Goal: Task Accomplishment & Management: Complete application form

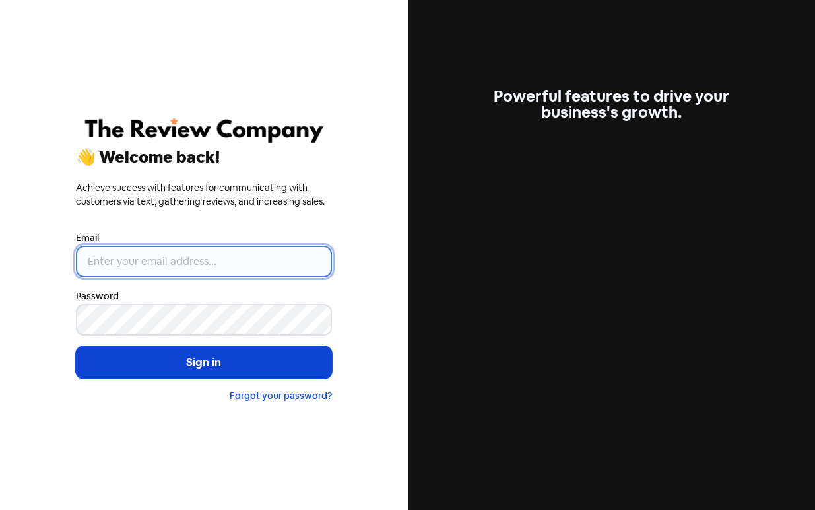
type input "[PERSON_NAME][EMAIL_ADDRESS][DOMAIN_NAME]"
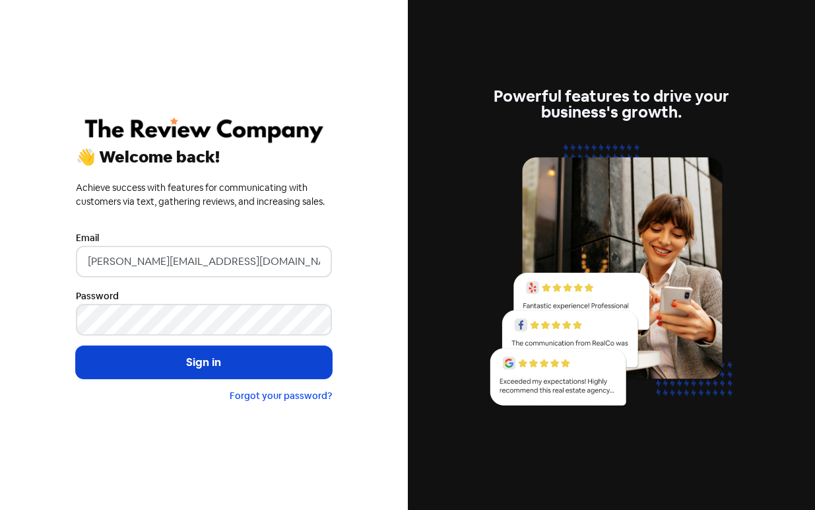
click at [236, 366] on button "Sign in" at bounding box center [204, 362] width 256 height 33
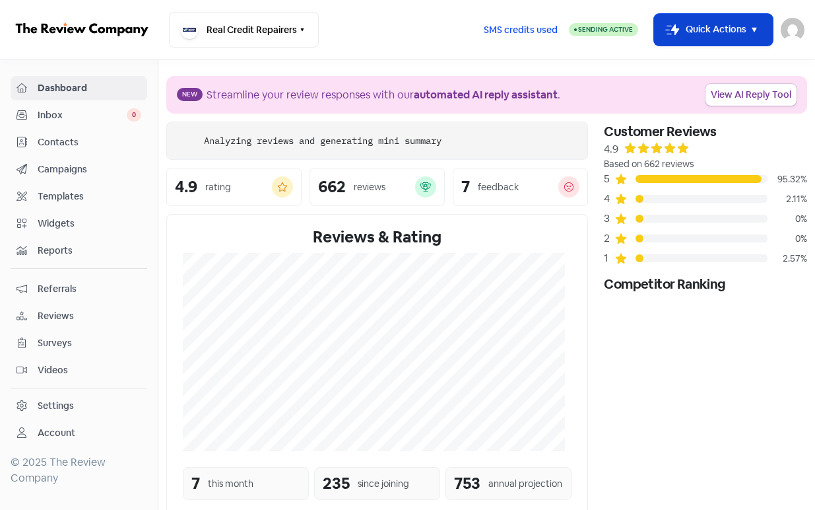
click at [721, 30] on button "Icon For Thunder-move Quick Actions" at bounding box center [713, 30] width 119 height 32
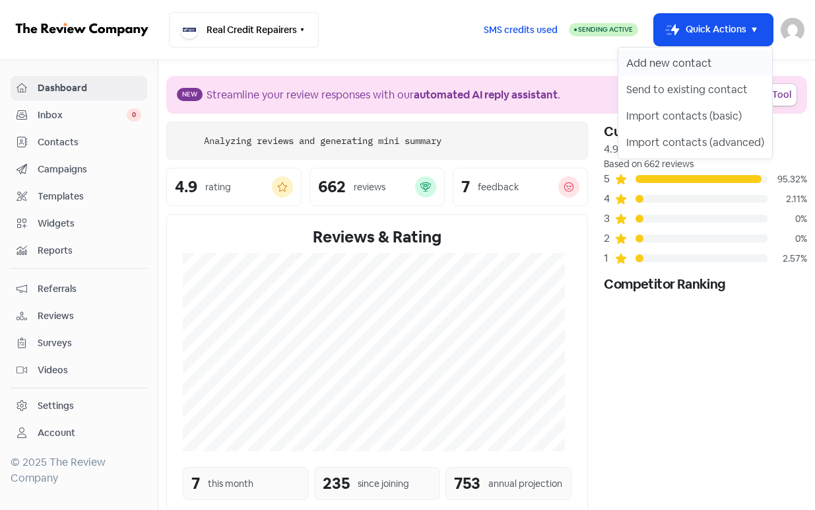
click at [696, 57] on button "Add new contact" at bounding box center [695, 63] width 154 height 26
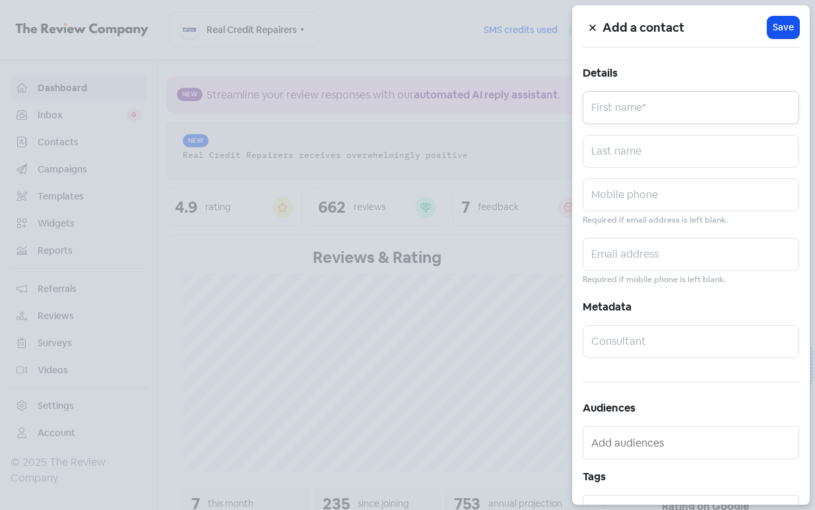
click at [673, 96] on input "text" at bounding box center [691, 107] width 216 height 33
paste input "Sohail Mohammed"
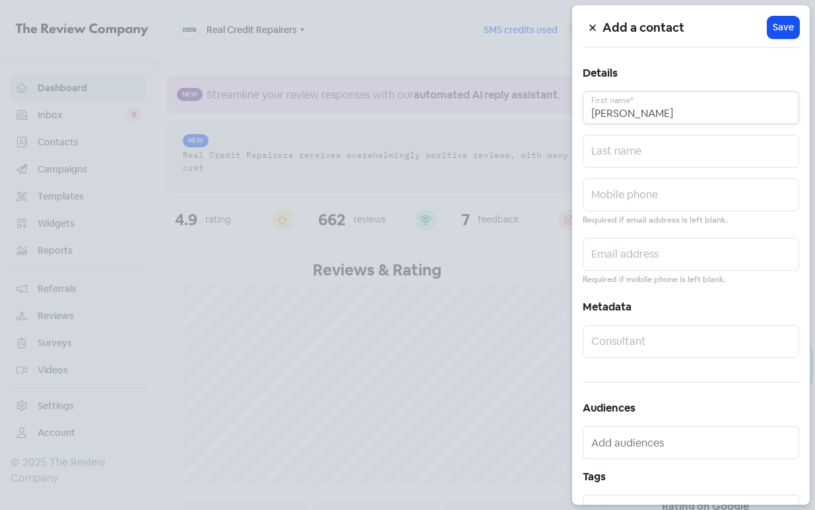
click at [675, 116] on input "Sohail Mohammed" at bounding box center [691, 107] width 216 height 33
type input "Sohail"
click at [669, 146] on input "text" at bounding box center [691, 151] width 216 height 33
paste input "Mohammed"
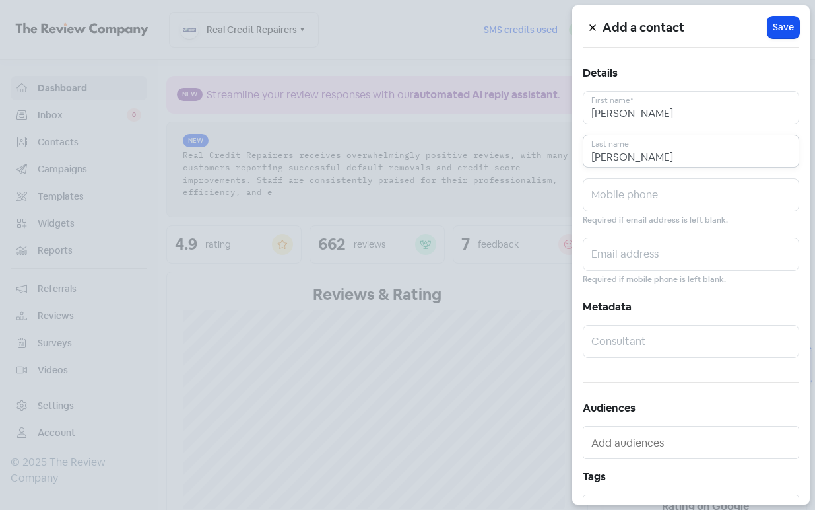
type input "Mohammed"
drag, startPoint x: 688, startPoint y: 187, endPoint x: 693, endPoint y: 178, distance: 9.7
click at [686, 188] on input "text" at bounding box center [691, 194] width 216 height 33
paste input "0406701316"
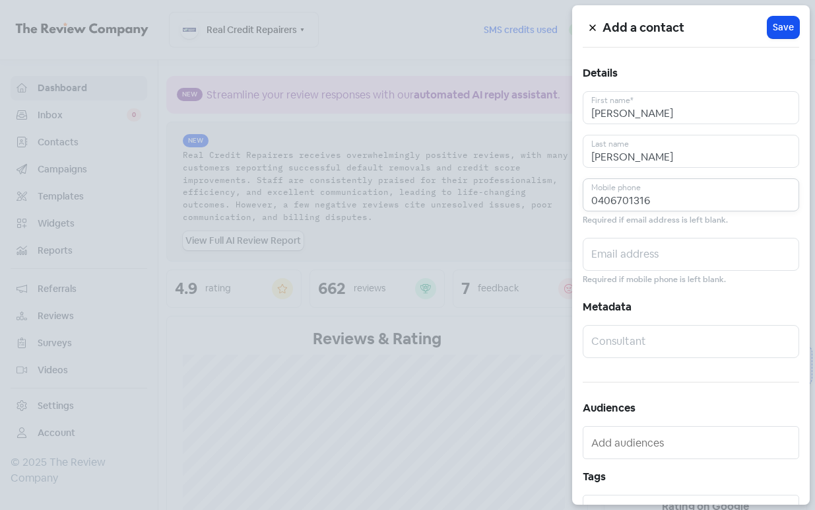
type input "0406701316"
drag, startPoint x: 651, startPoint y: 251, endPoint x: 720, endPoint y: 88, distance: 177.1
click at [651, 251] on input "text" at bounding box center [691, 254] width 216 height 33
paste input "sohailaus213@gmail.com"
type input "sohailaus213@gmail.com"
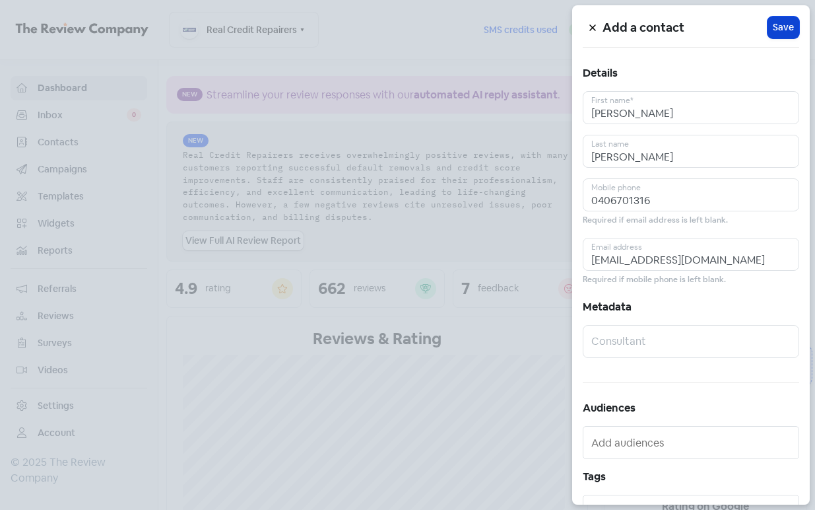
click at [771, 34] on button "Icon For Loading Save" at bounding box center [784, 27] width 32 height 22
